Goal: Find specific page/section: Find specific page/section

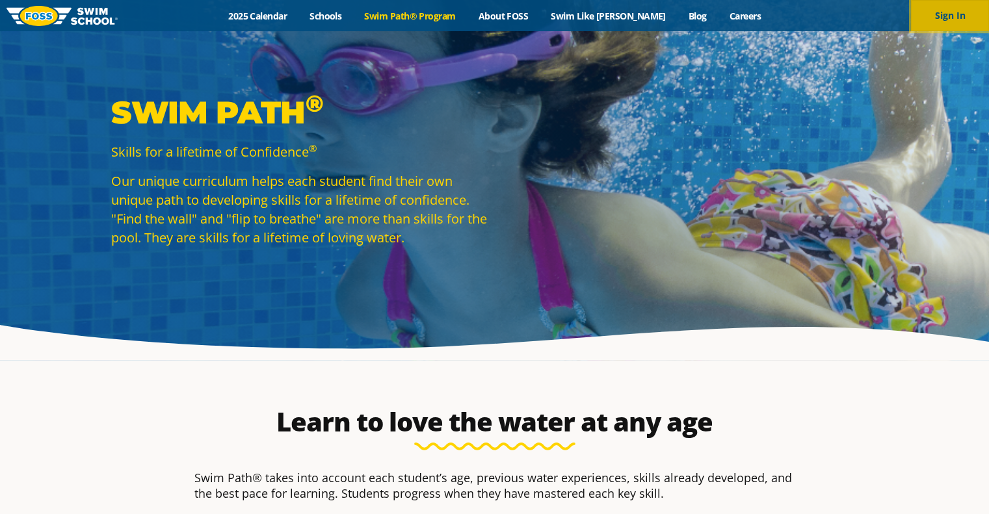
click at [945, 17] on button "Sign In" at bounding box center [950, 15] width 78 height 31
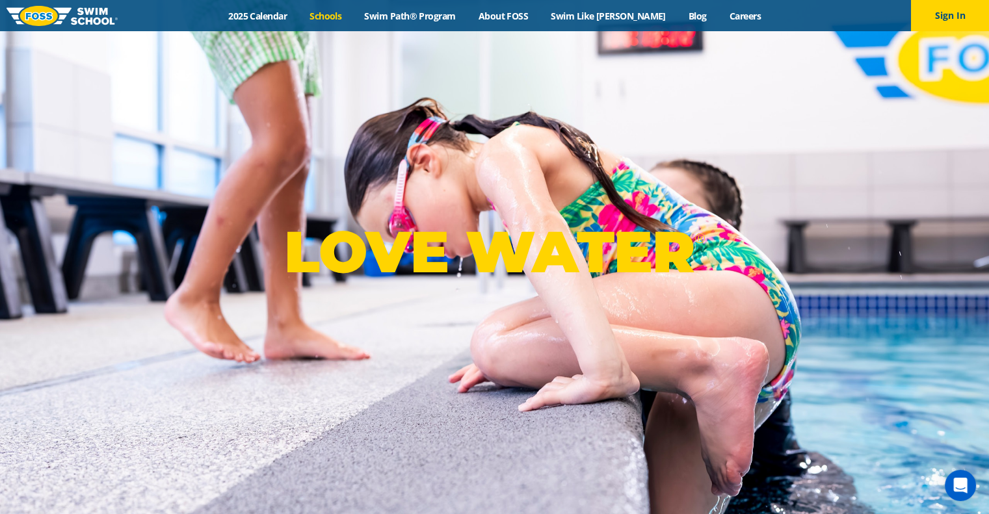
click at [352, 14] on link "Schools" at bounding box center [325, 16] width 55 height 12
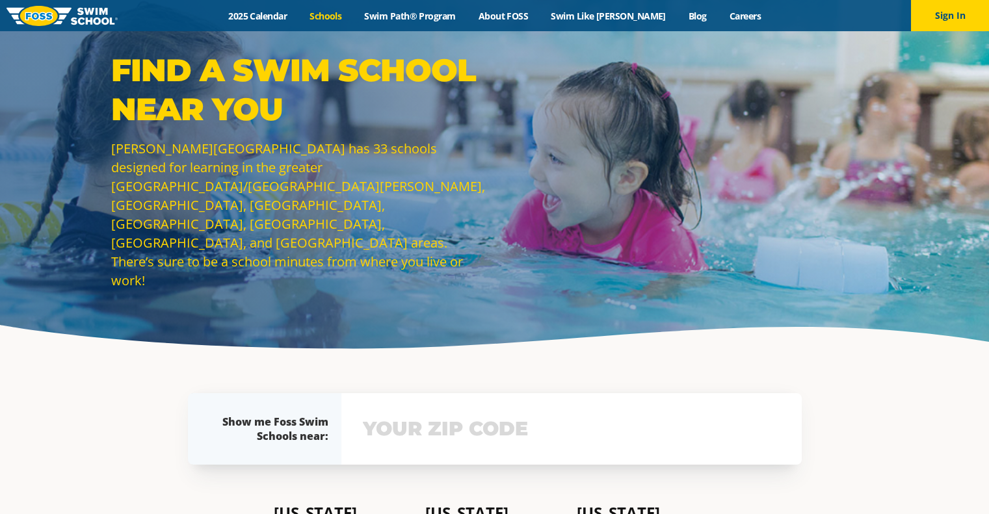
drag, startPoint x: 0, startPoint y: 0, endPoint x: 185, endPoint y: 295, distance: 347.7
click at [185, 295] on div "Find a Swim School Near You Foss Swim School has 33 schools designed for learni…" at bounding box center [494, 180] width 989 height 360
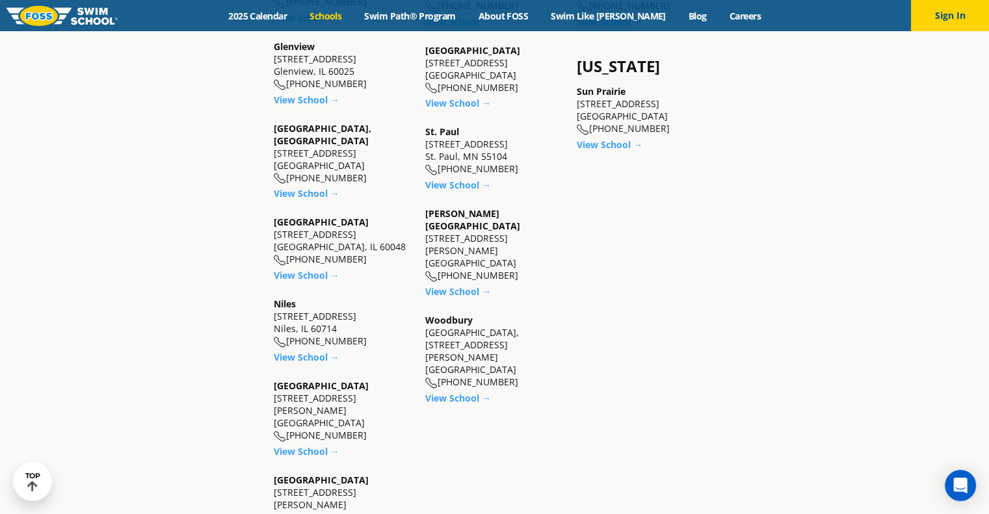
scroll to position [1196, 0]
